Goal: Transaction & Acquisition: Purchase product/service

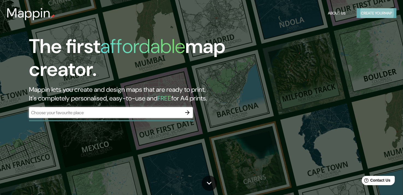
click at [368, 14] on button "Create your map" at bounding box center [377, 13] width 40 height 10
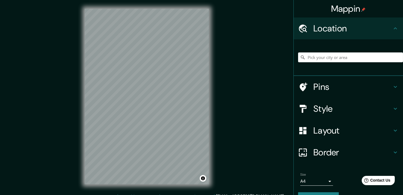
click at [351, 111] on h4 "Style" at bounding box center [353, 108] width 79 height 11
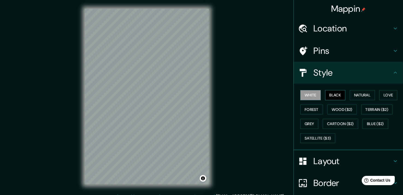
click at [329, 95] on button "Black" at bounding box center [335, 95] width 21 height 10
click at [355, 95] on button "Natural" at bounding box center [362, 95] width 25 height 10
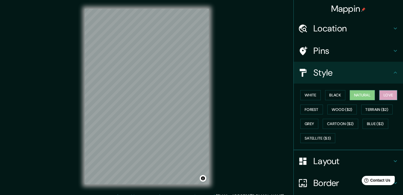
click at [385, 98] on button "Love" at bounding box center [388, 95] width 18 height 10
click at [306, 110] on button "Forest" at bounding box center [311, 110] width 23 height 10
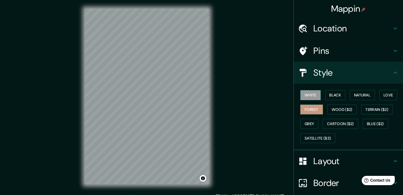
click at [305, 90] on button "White" at bounding box center [310, 95] width 21 height 10
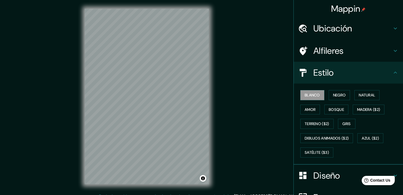
click at [378, 30] on h4 "Ubicación" at bounding box center [353, 28] width 79 height 11
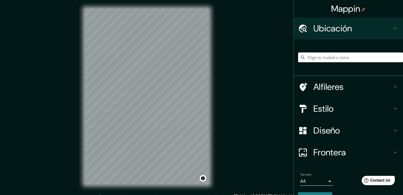
click at [350, 57] on input "Pick your city or area" at bounding box center [350, 57] width 105 height 10
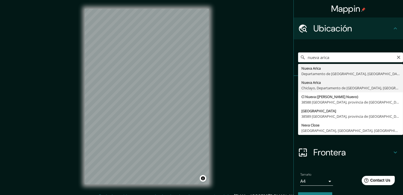
type input "Nueva Arica, [GEOGRAPHIC_DATA], [GEOGRAPHIC_DATA], [GEOGRAPHIC_DATA]"
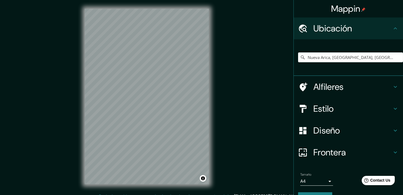
click at [72, 52] on div "Mappin Ubicación [GEOGRAPHIC_DATA], [GEOGRAPHIC_DATA], [GEOGRAPHIC_DATA], [GEOG…" at bounding box center [201, 101] width 403 height 202
click at [70, 133] on div "Mappin Ubicación [GEOGRAPHIC_DATA], [GEOGRAPHIC_DATA], [GEOGRAPHIC_DATA], [GEOG…" at bounding box center [201, 101] width 403 height 202
click at [157, 78] on div at bounding box center [157, 78] width 4 height 4
click at [367, 106] on h4 "Estilo" at bounding box center [353, 108] width 79 height 11
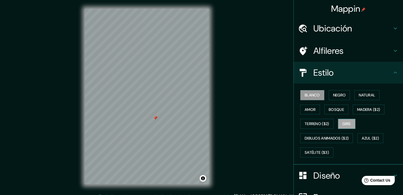
click at [346, 124] on button "Gris" at bounding box center [346, 124] width 17 height 10
click at [324, 127] on button "Terreno ($2)" at bounding box center [316, 124] width 33 height 10
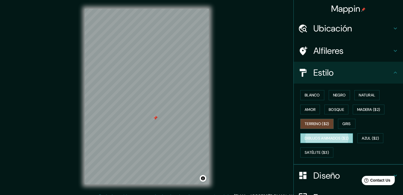
click at [327, 134] on button "Dibujos animados ($2)" at bounding box center [326, 138] width 53 height 10
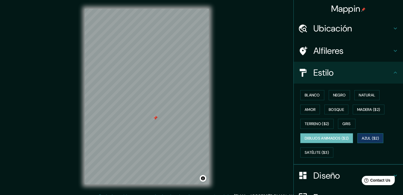
click at [361, 138] on button "Azul ($2)" at bounding box center [371, 138] width 26 height 10
click at [324, 145] on div "Blanco Negro Natural Amor Bosque Madera ($2) Terreno ($2) Gris Dibujos animados…" at bounding box center [350, 124] width 105 height 72
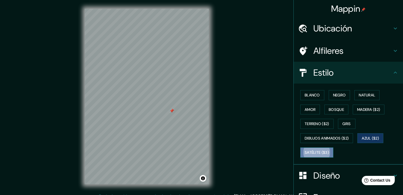
click at [324, 148] on button "Satélite ($3)" at bounding box center [316, 153] width 33 height 10
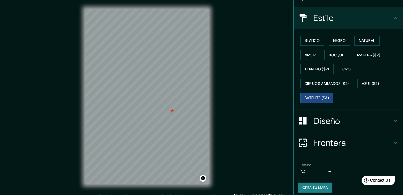
scroll to position [58, 0]
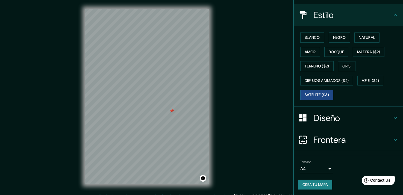
click at [281, 18] on div "Mappin Ubicación Nueva Arica, [GEOGRAPHIC_DATA], Departamento de Lambayeque, [G…" at bounding box center [201, 101] width 403 height 202
